Goal: Check status

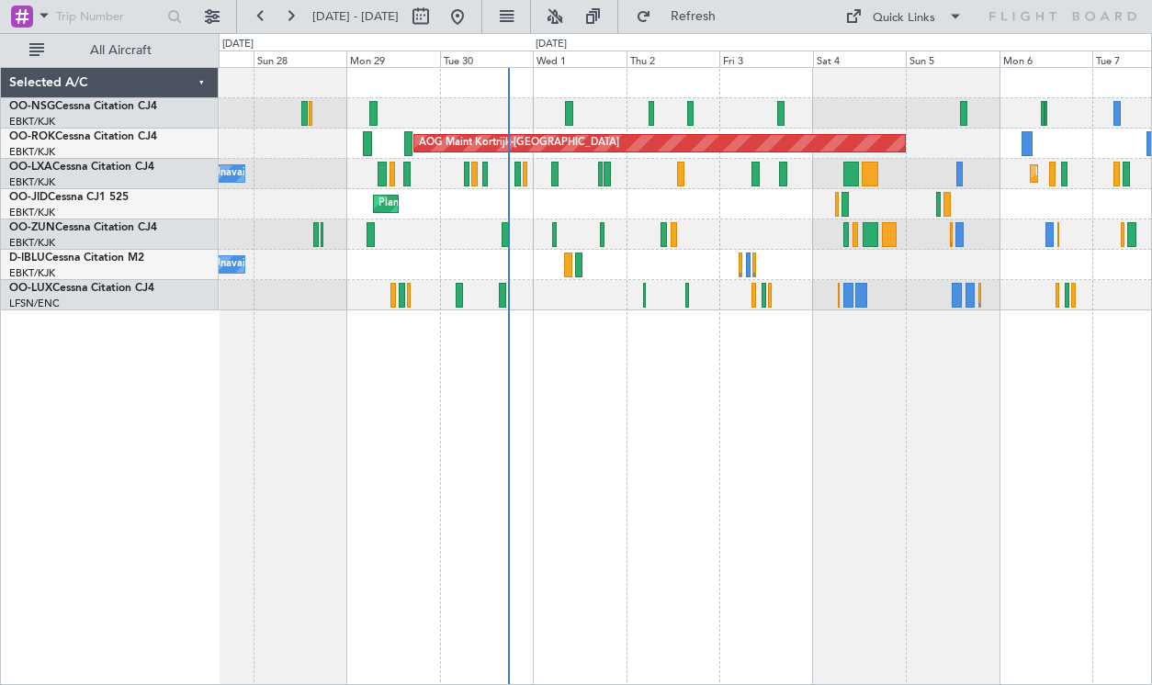
click at [695, 492] on div "Planned Maint [GEOGRAPHIC_DATA] ([GEOGRAPHIC_DATA]) AOG Maint [GEOGRAPHIC_DATA]…" at bounding box center [685, 376] width 933 height 618
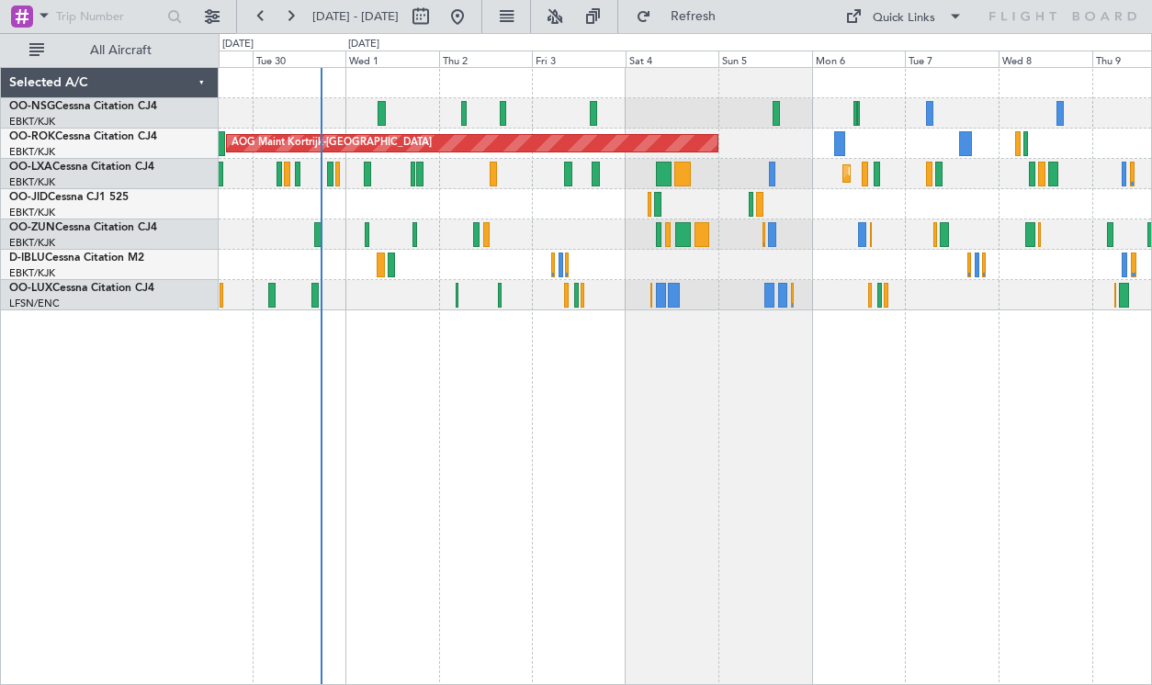
click at [796, 360] on div "AOG Maint Kortrijk-[GEOGRAPHIC_DATA] Planned Maint [GEOGRAPHIC_DATA]-[GEOGRAPHI…" at bounding box center [685, 376] width 933 height 618
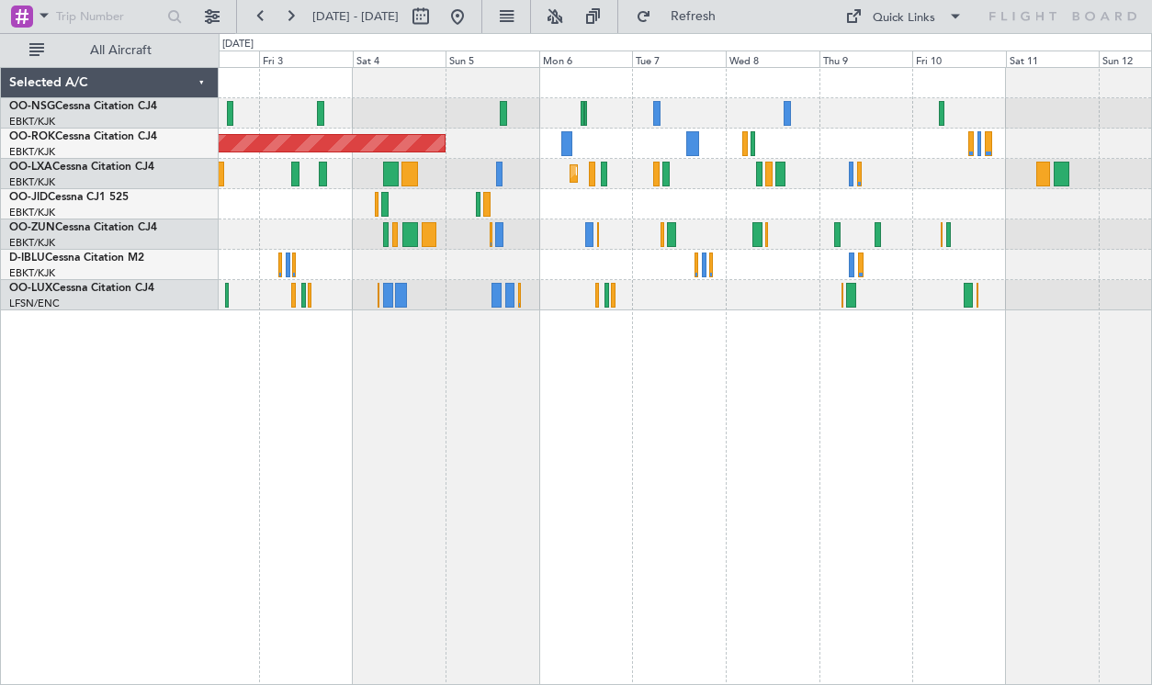
click at [1045, 231] on div at bounding box center [685, 235] width 932 height 30
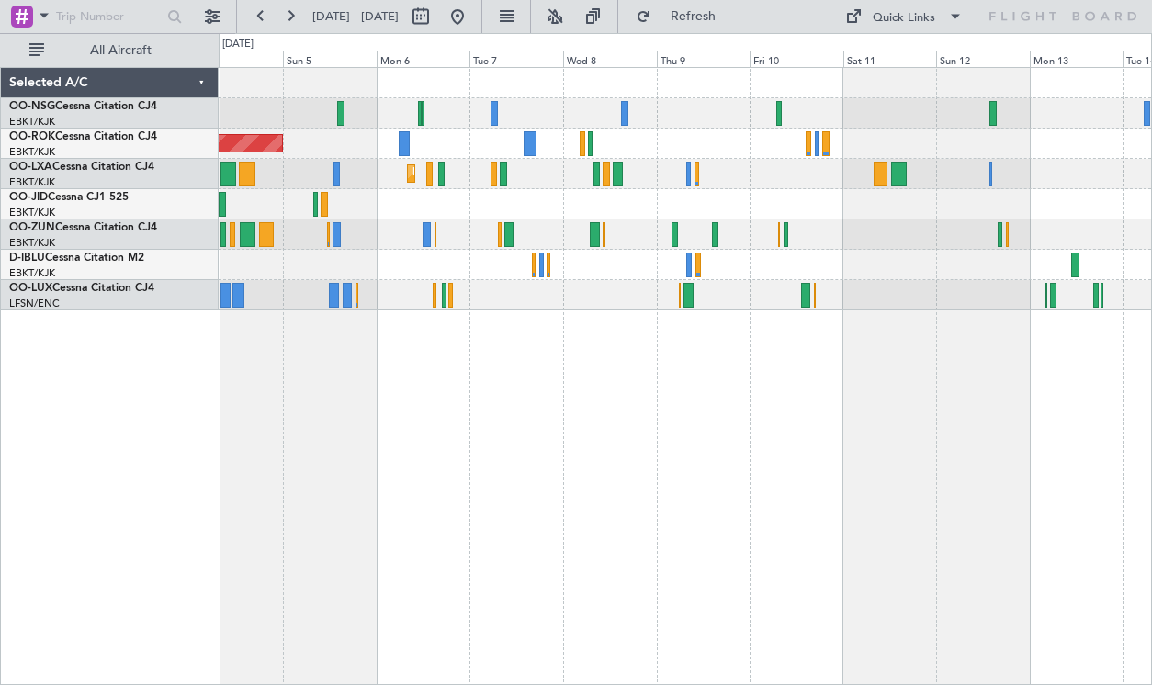
click at [473, 380] on div "AOG Maint Kortrijk-[GEOGRAPHIC_DATA] Planned Maint [GEOGRAPHIC_DATA]-[GEOGRAPHI…" at bounding box center [685, 376] width 933 height 618
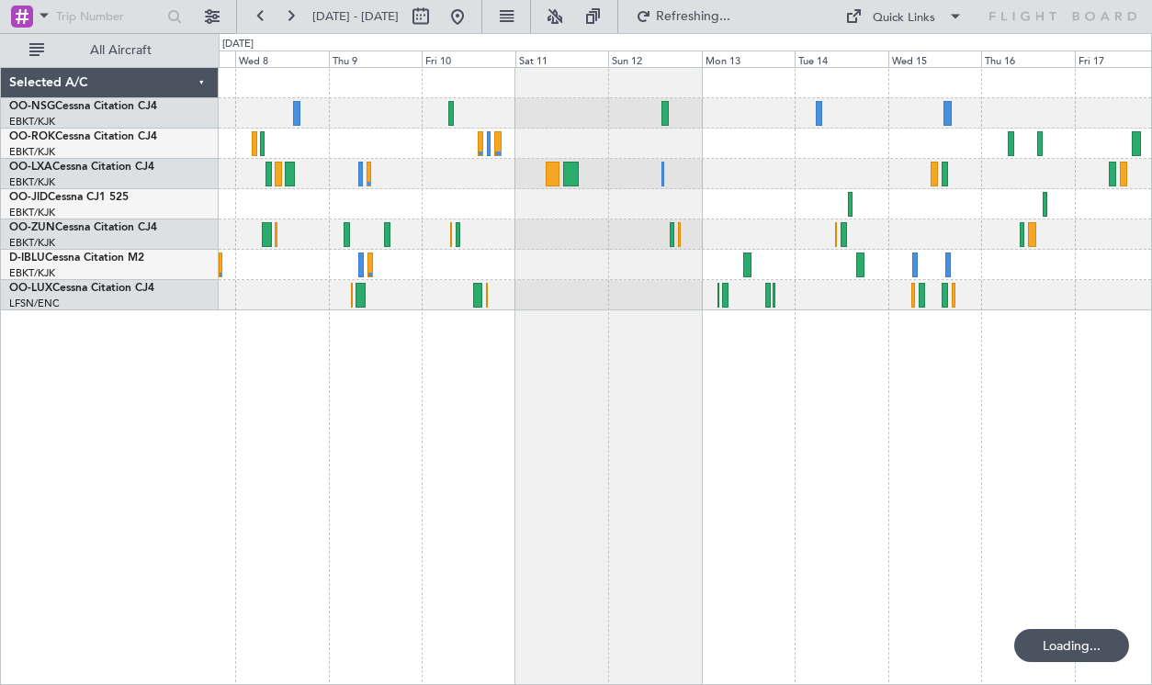
click at [365, 388] on div "Planned Maint Kortrijk-[GEOGRAPHIC_DATA]" at bounding box center [685, 376] width 933 height 618
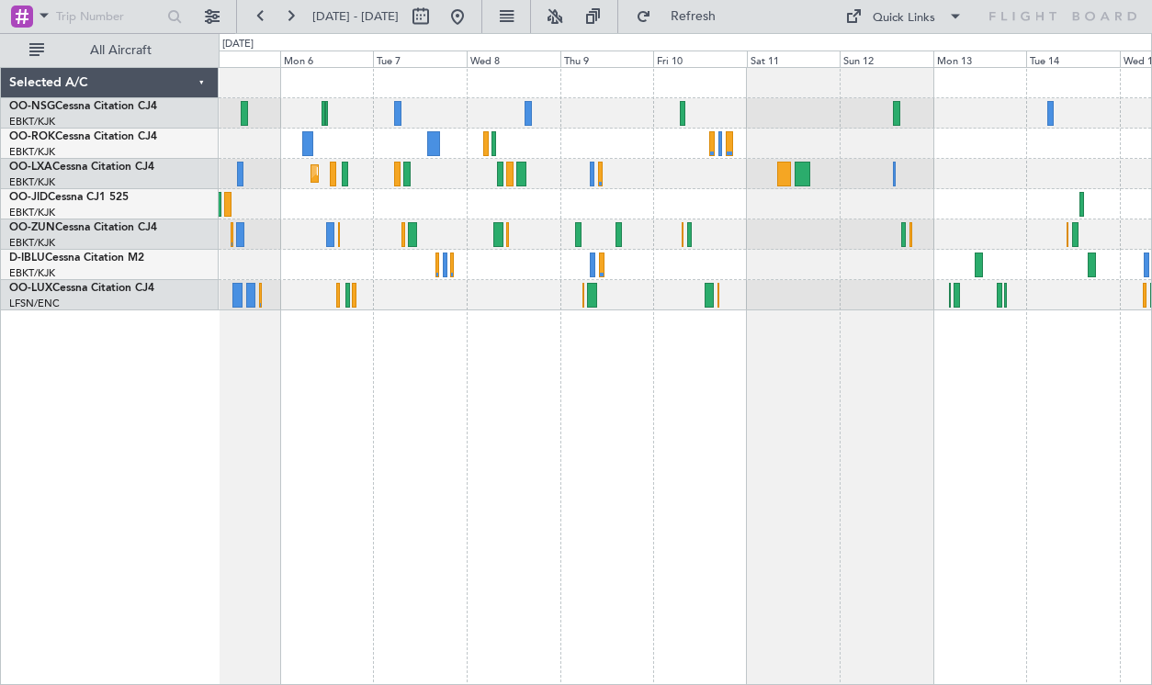
click at [750, 264] on div "AOG Maint Kortrijk-[GEOGRAPHIC_DATA] Planned Maint [GEOGRAPHIC_DATA]-[GEOGRAPHI…" at bounding box center [685, 189] width 932 height 243
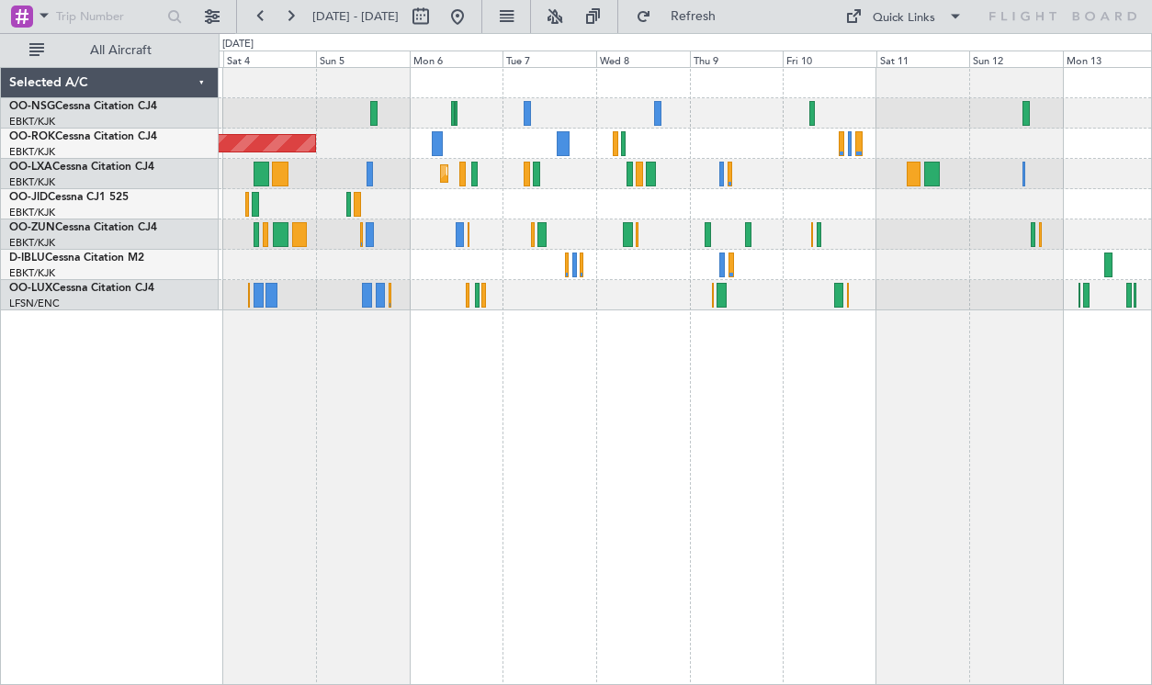
click at [728, 205] on div at bounding box center [685, 204] width 932 height 30
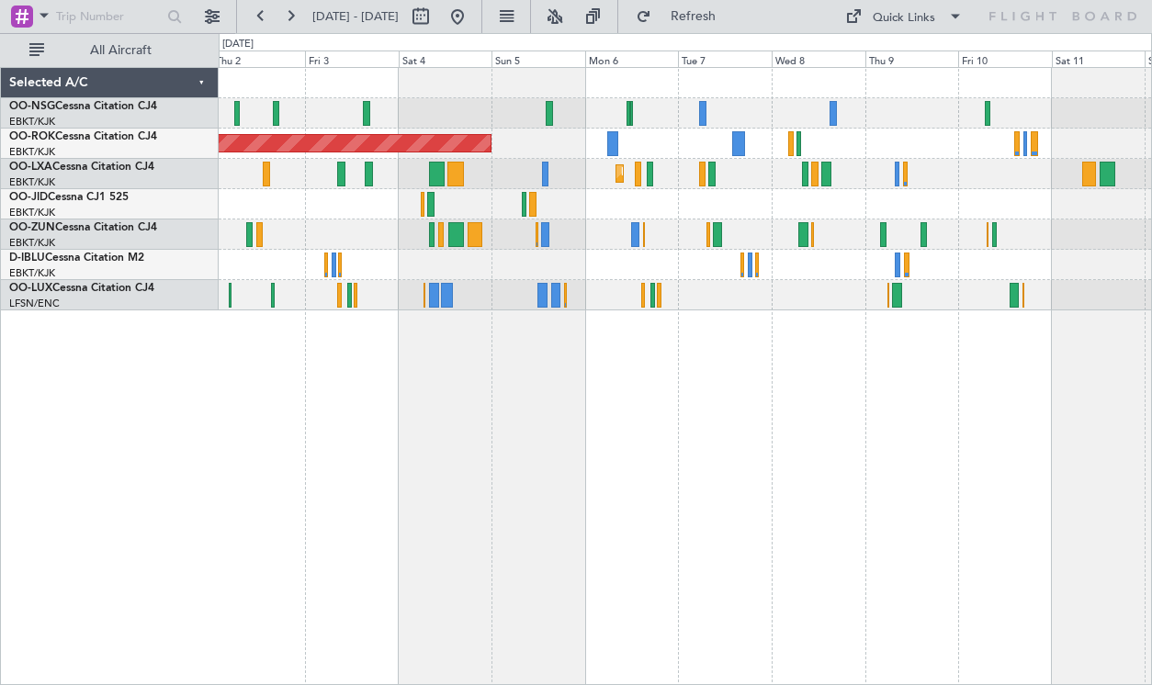
click at [784, 206] on div at bounding box center [685, 204] width 932 height 30
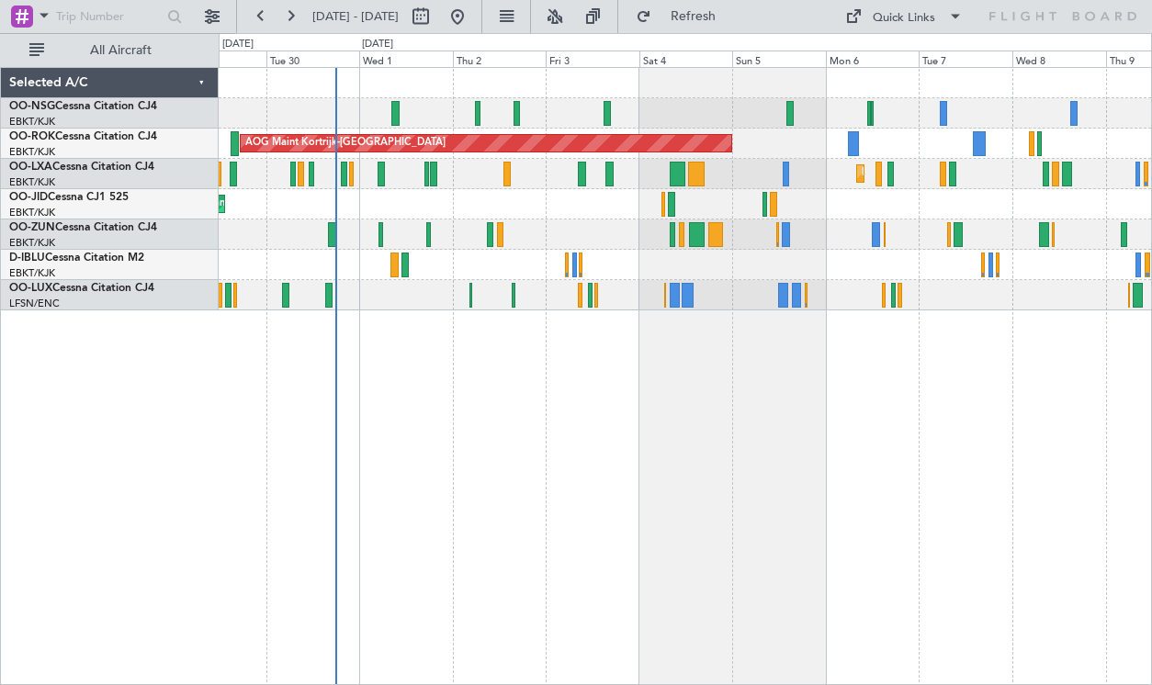
click at [561, 383] on div "AOG Maint Kortrijk-[GEOGRAPHIC_DATA] Planned Maint [GEOGRAPHIC_DATA]-[GEOGRAPHI…" at bounding box center [685, 376] width 933 height 618
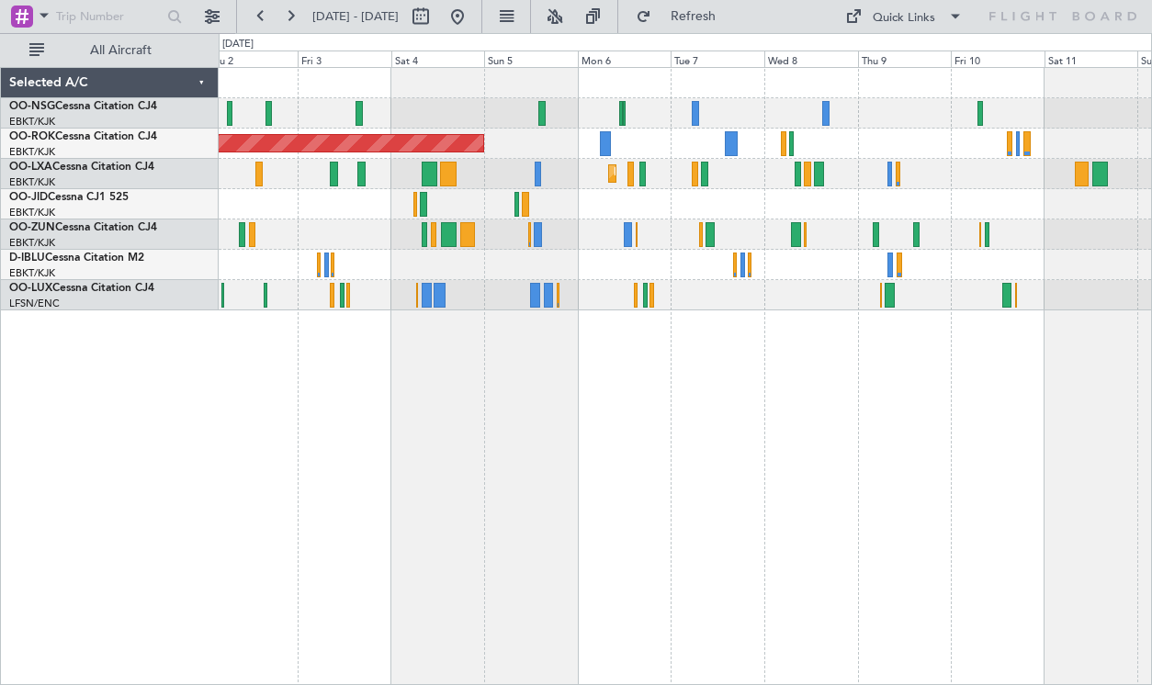
click at [802, 127] on div "AOG Maint Kortrijk-[GEOGRAPHIC_DATA] Planned Maint [GEOGRAPHIC_DATA]-[GEOGRAPHI…" at bounding box center [685, 189] width 932 height 243
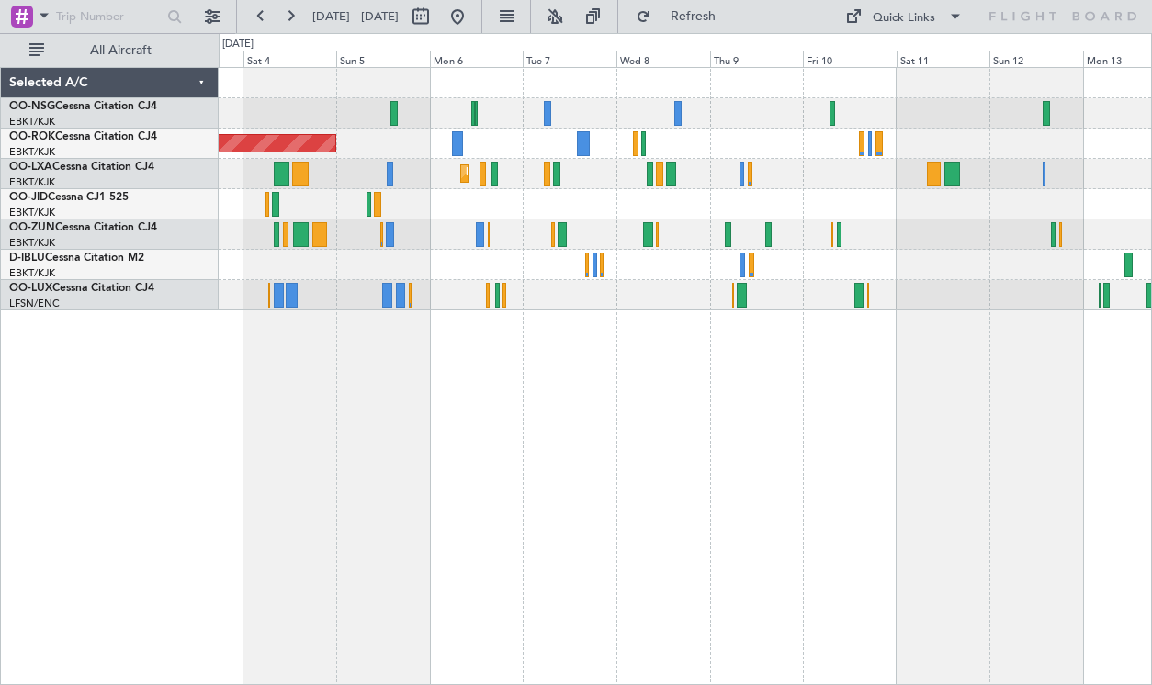
click at [784, 141] on div "AOG Maint Kortrijk-[GEOGRAPHIC_DATA]" at bounding box center [685, 144] width 932 height 30
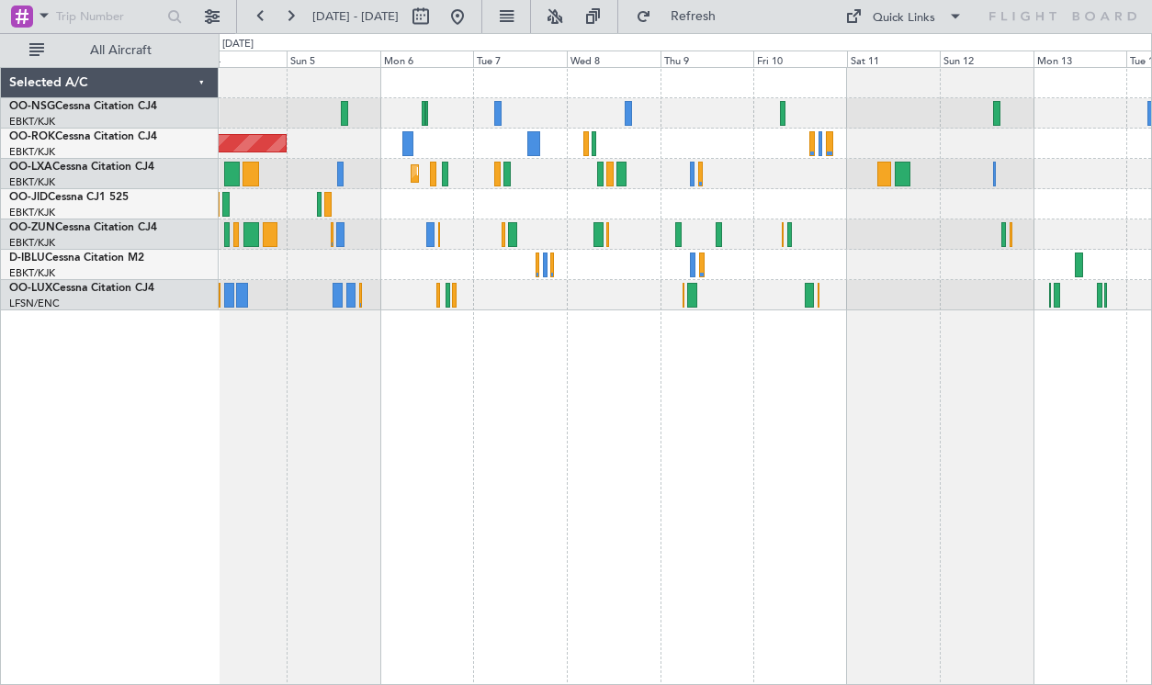
click at [872, 205] on div at bounding box center [685, 204] width 932 height 30
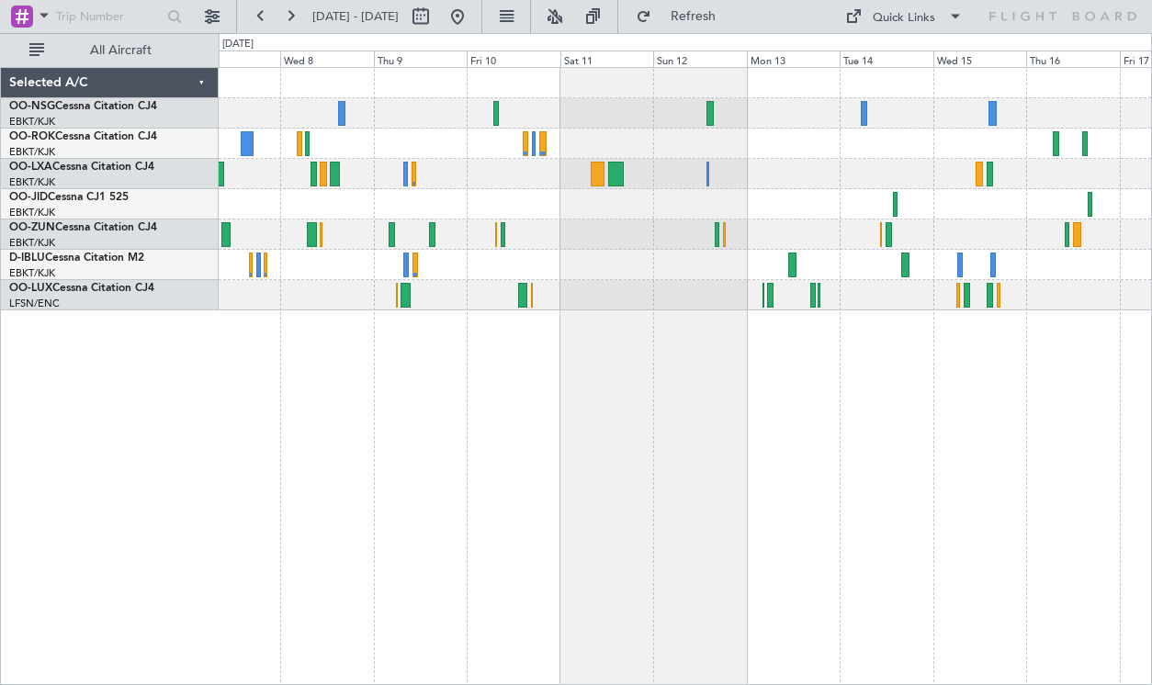
click at [769, 202] on div at bounding box center [685, 204] width 932 height 30
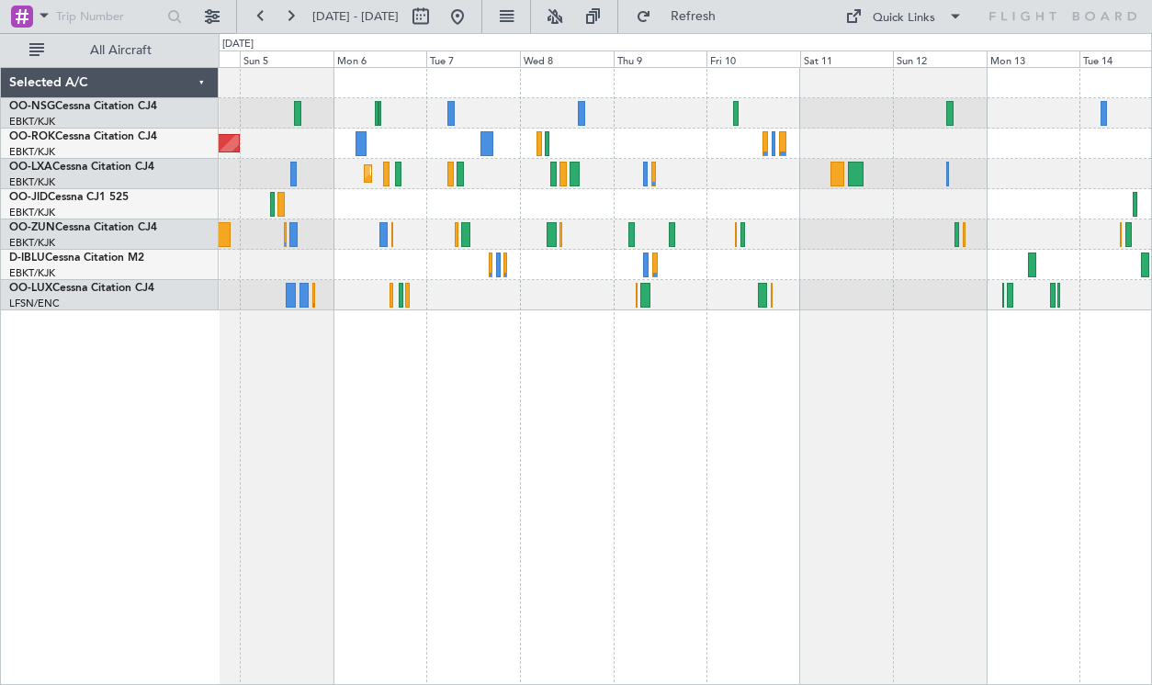
click at [859, 183] on div "AOG Maint Kortrijk-[GEOGRAPHIC_DATA] Planned Maint [GEOGRAPHIC_DATA]-[GEOGRAPHI…" at bounding box center [685, 189] width 932 height 243
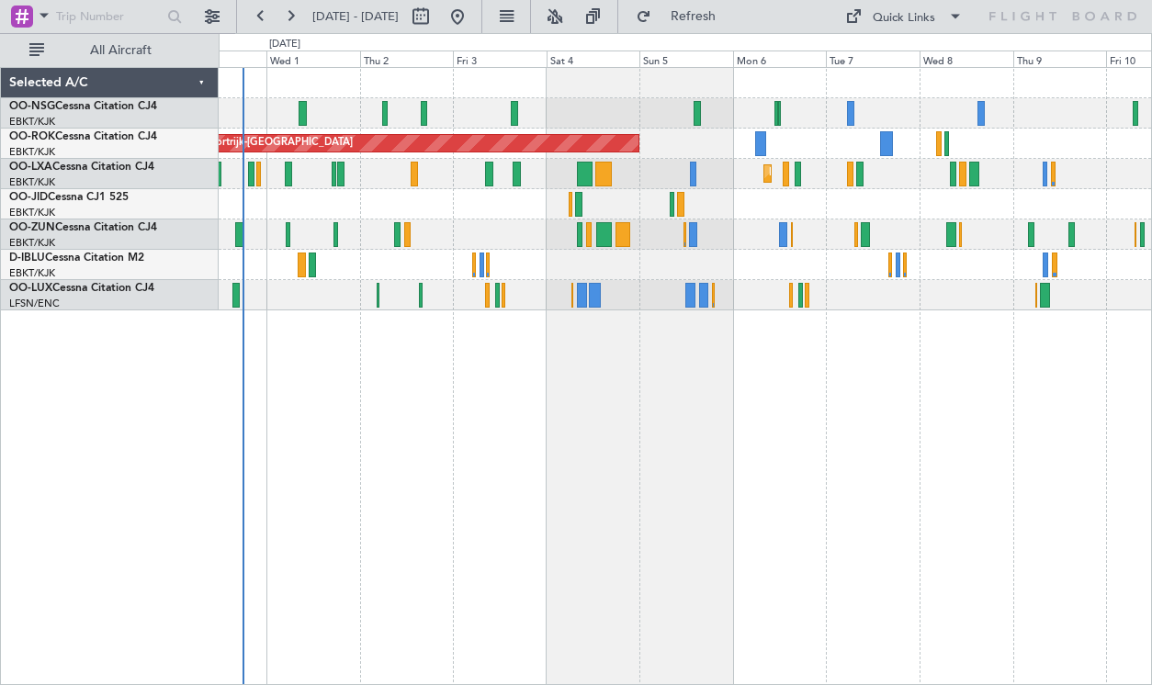
click at [729, 117] on div at bounding box center [685, 113] width 932 height 30
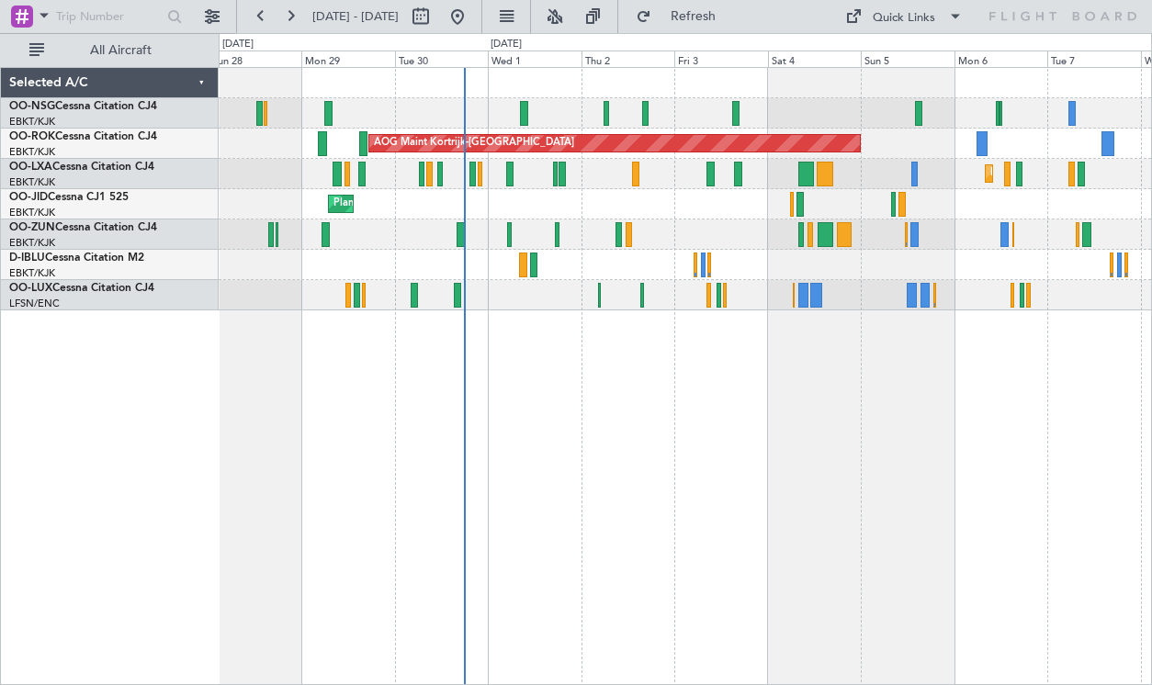
click at [682, 219] on div "Planned Maint [GEOGRAPHIC_DATA] ([GEOGRAPHIC_DATA]) AOG Maint [GEOGRAPHIC_DATA]…" at bounding box center [685, 189] width 932 height 243
